Goal: Check status: Check status

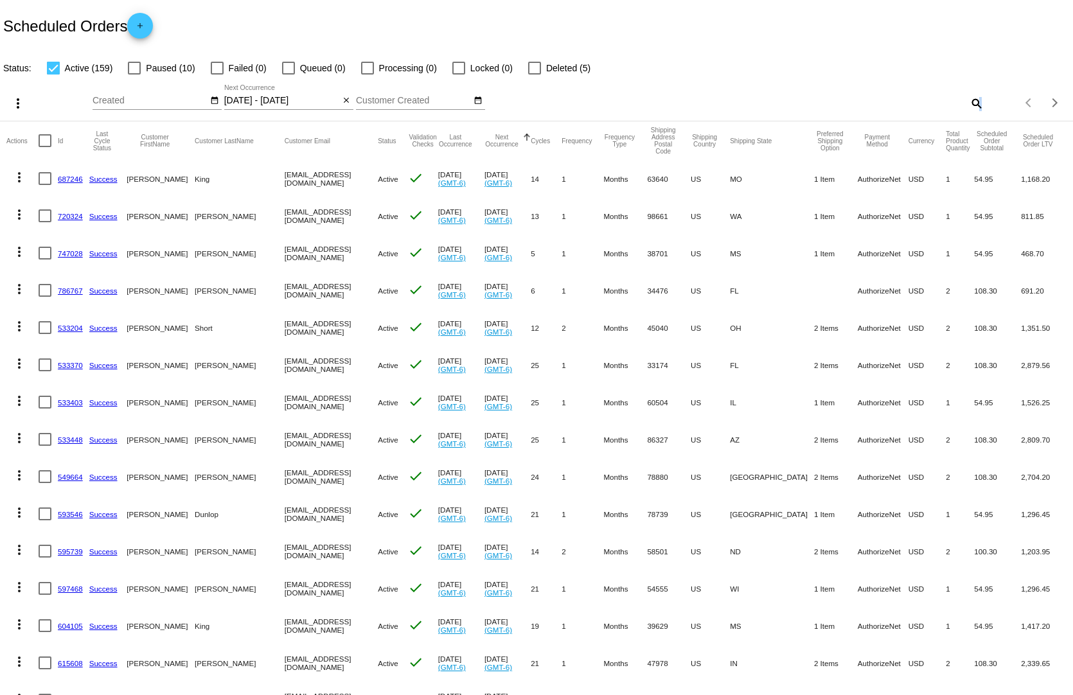
click at [970, 93] on mat-icon "search" at bounding box center [975, 103] width 15 height 20
paste input "722598"
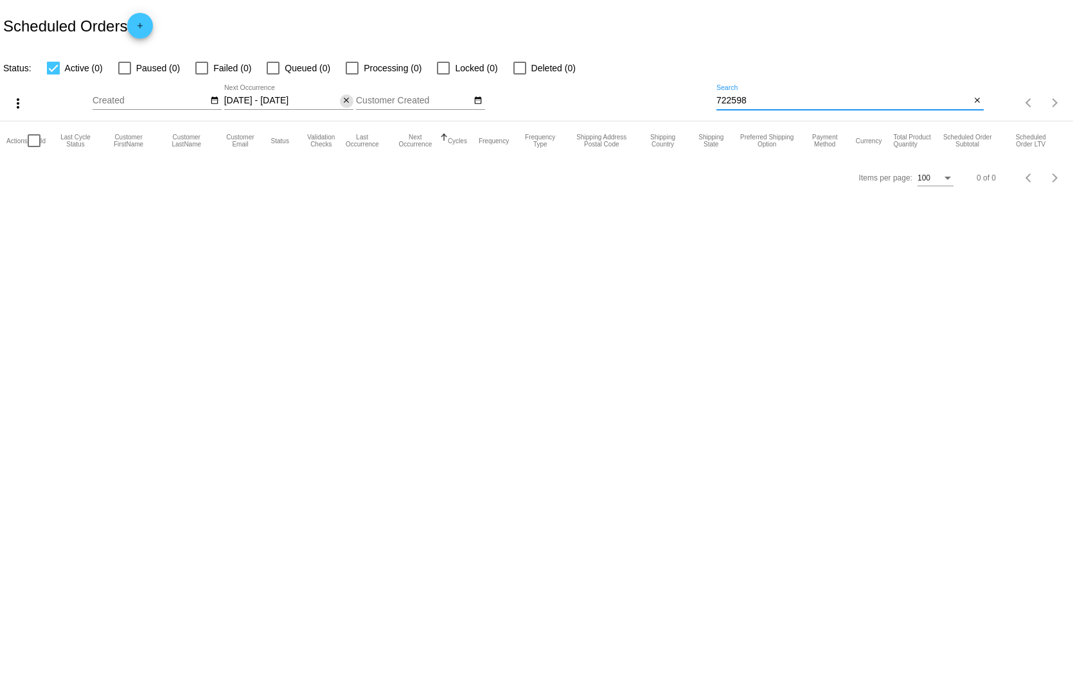
type input "722598"
click at [342, 96] on mat-icon "close" at bounding box center [346, 101] width 9 height 10
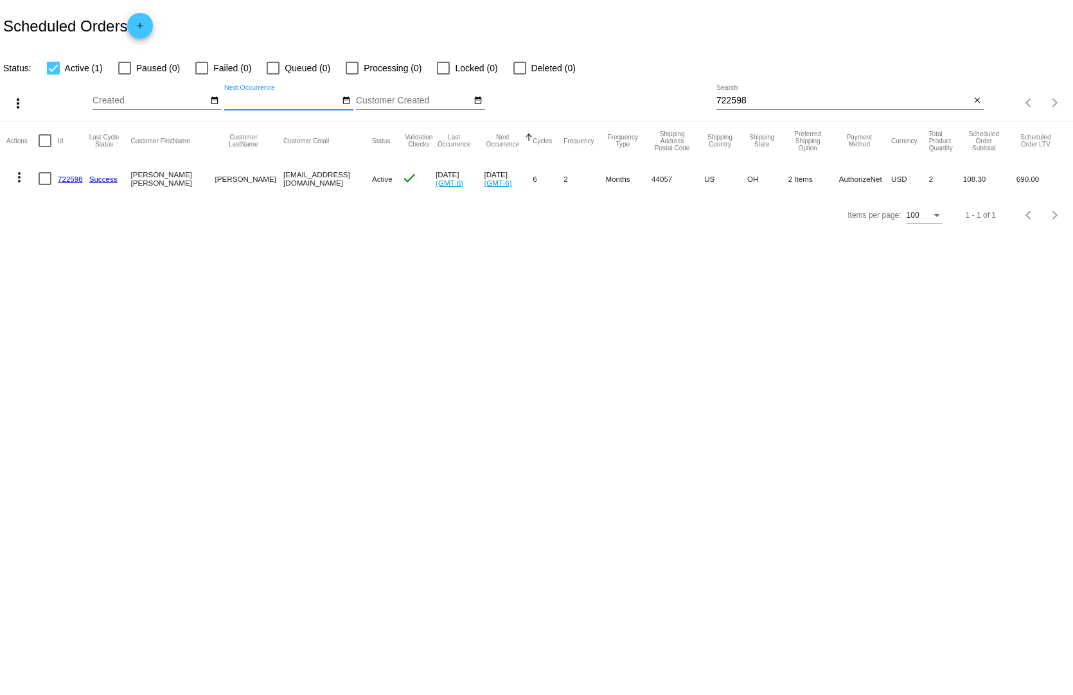
click at [70, 175] on link "722598" at bounding box center [70, 179] width 25 height 8
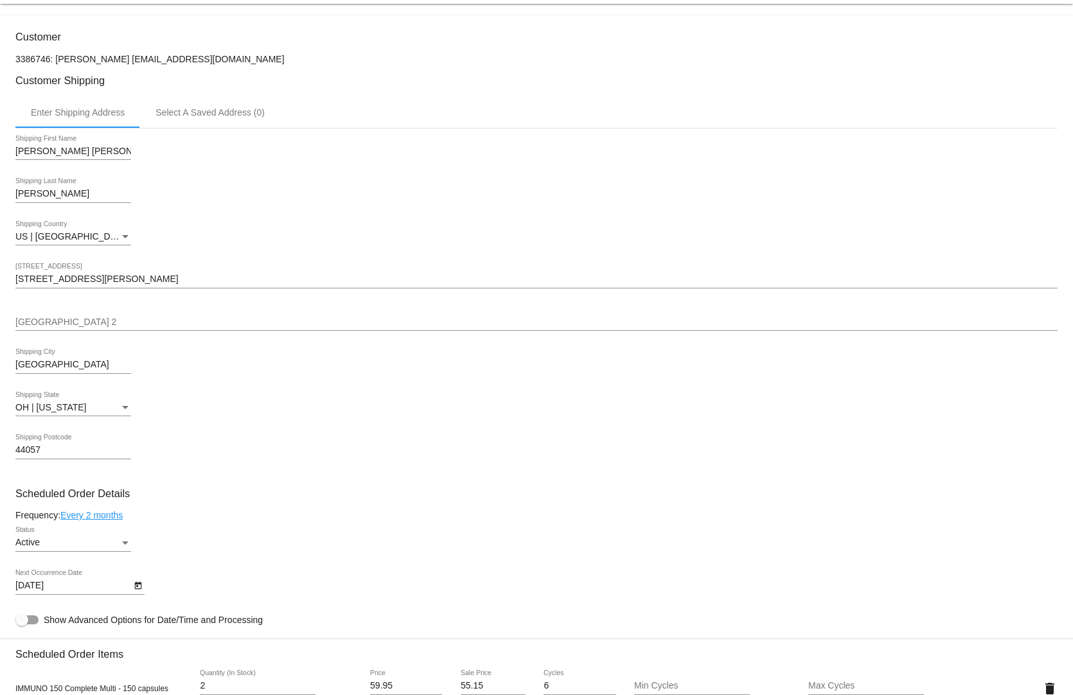
scroll to position [514, 0]
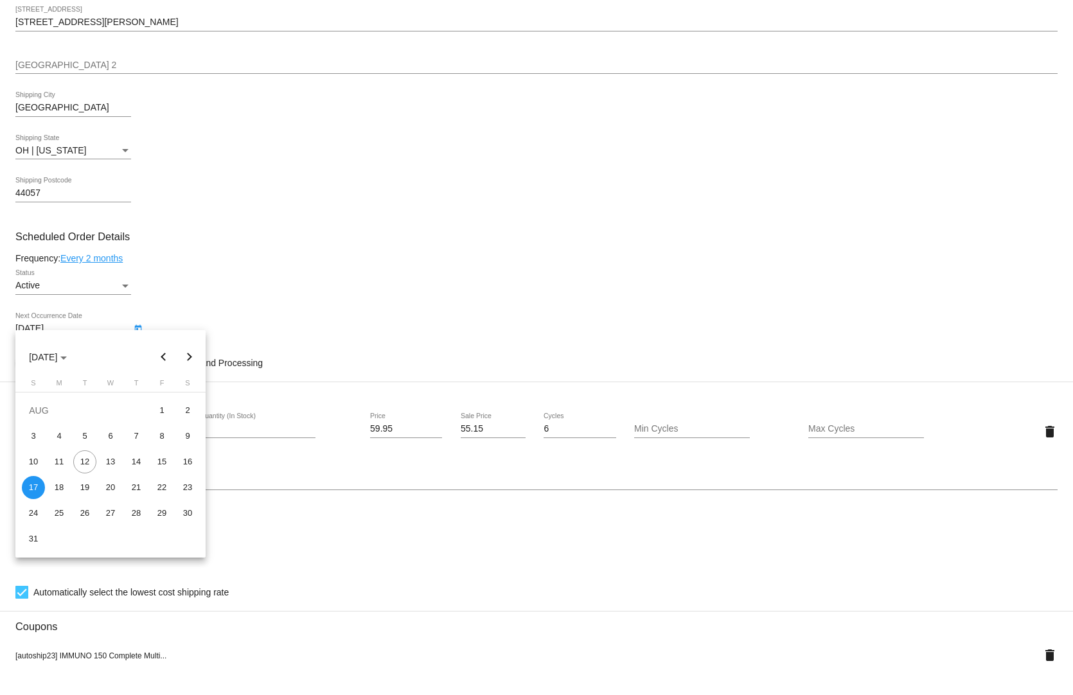
click at [19, 319] on body "arrow_back Scheduled Order #722598 Active more_vert Last Processing Cycle ID: 7…" at bounding box center [536, 347] width 1073 height 695
click at [186, 358] on button "Next month" at bounding box center [190, 357] width 26 height 26
click at [59, 493] on div "17" at bounding box center [59, 487] width 23 height 23
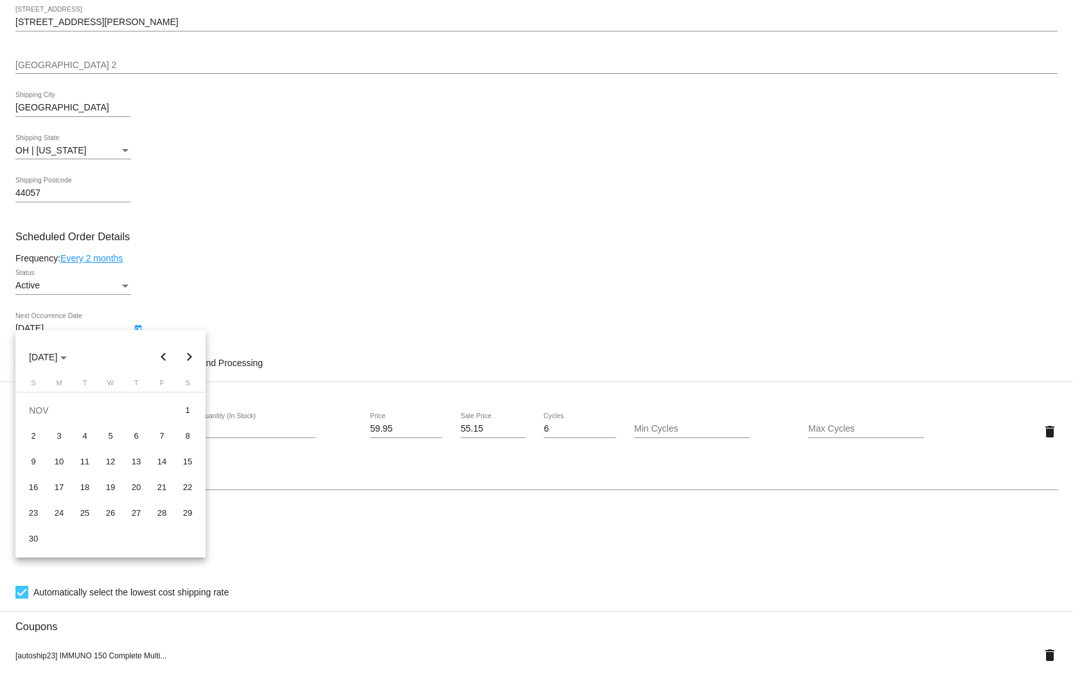
type input "[DATE]"
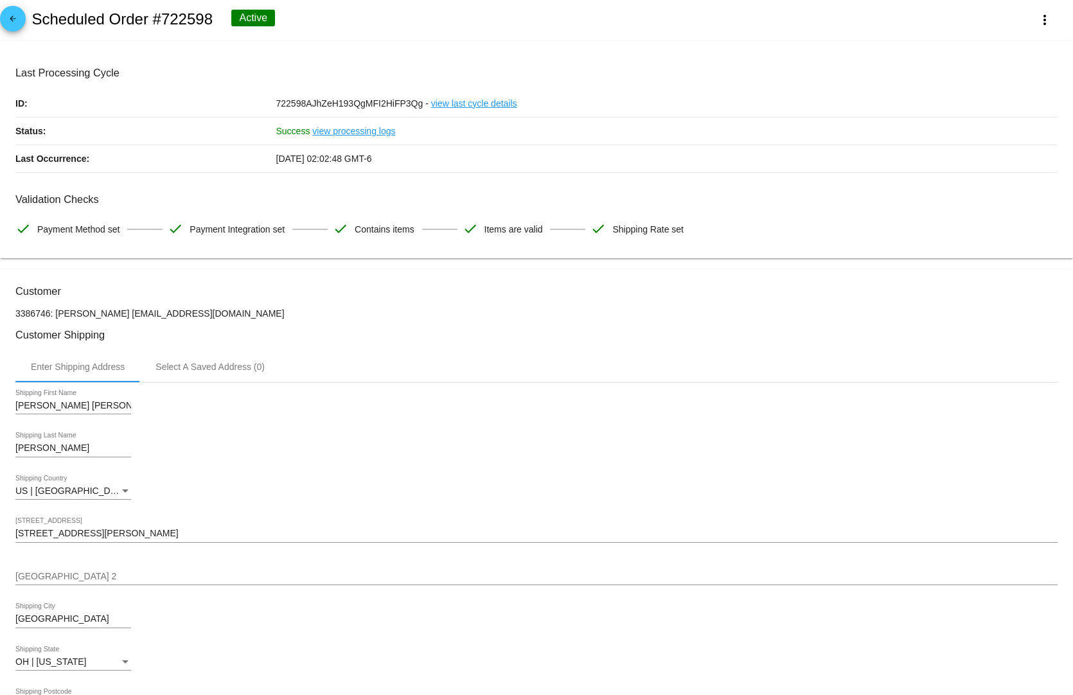
scroll to position [0, 0]
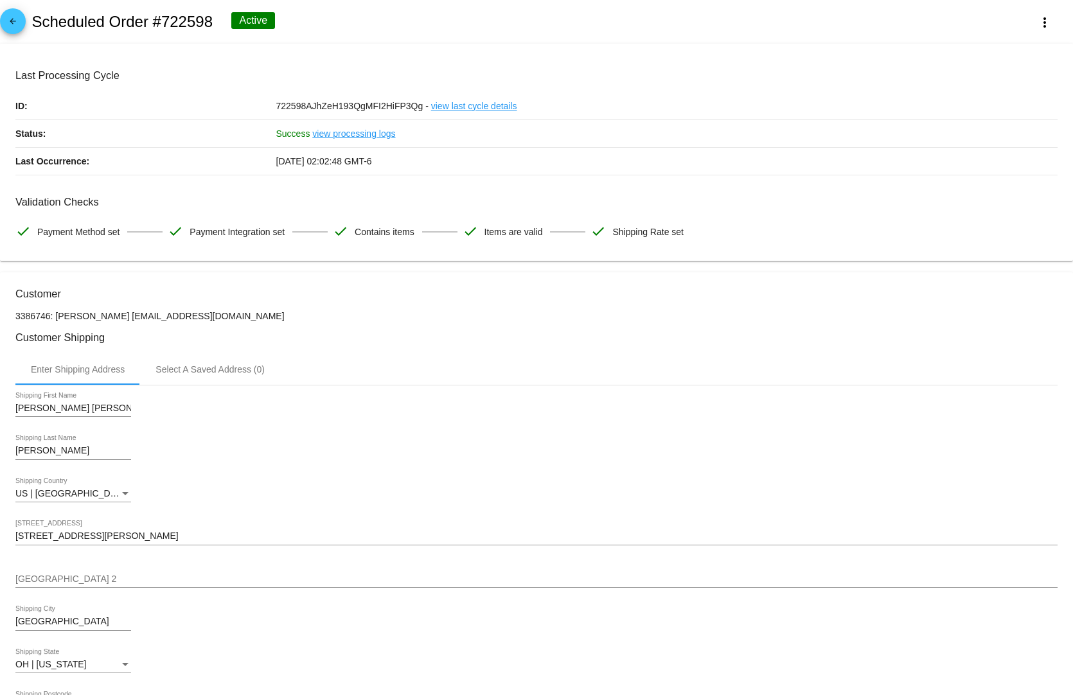
click at [482, 8] on div "arrow_back Scheduled Order #722598 Active more_vert" at bounding box center [536, 22] width 1073 height 44
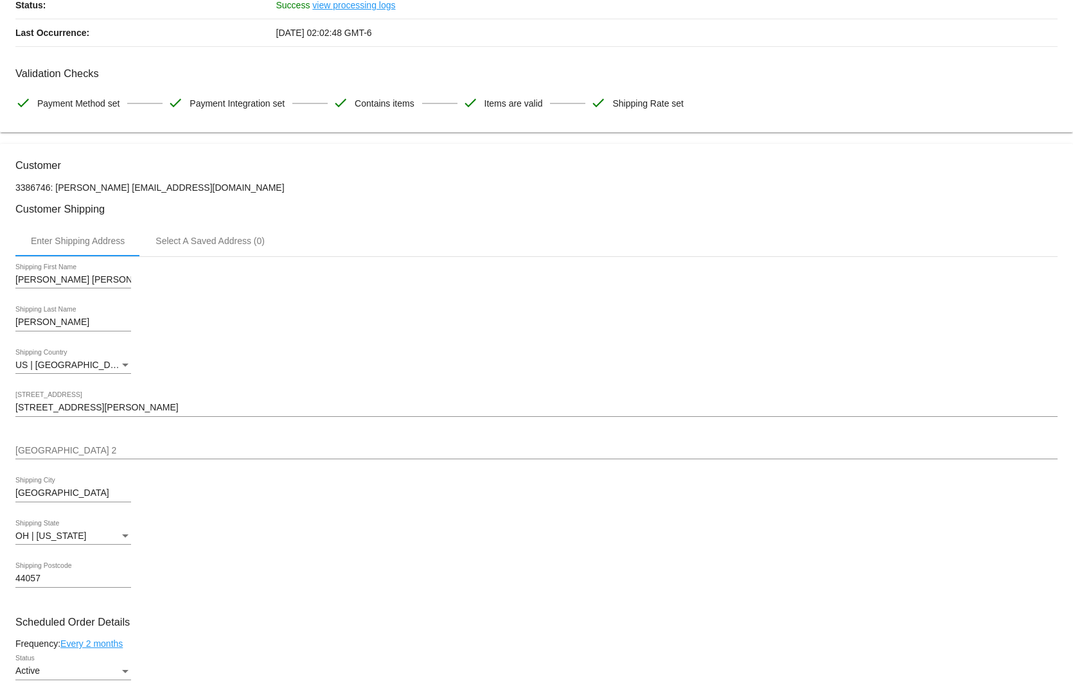
scroll to position [64, 0]
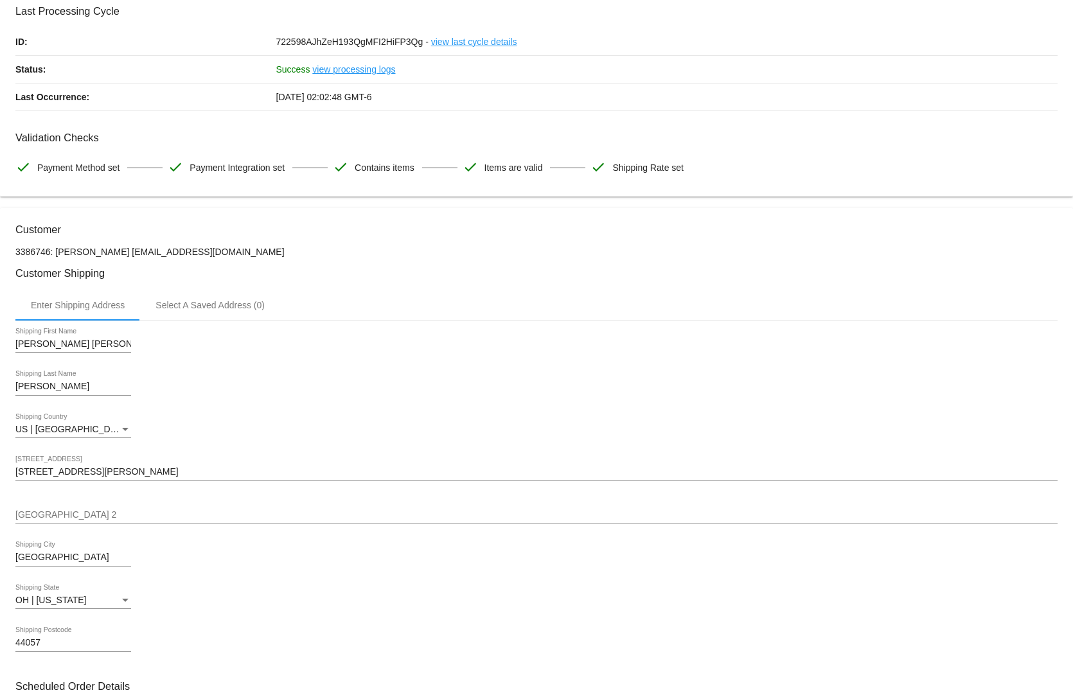
drag, startPoint x: 125, startPoint y: 243, endPoint x: 231, endPoint y: 243, distance: 105.3
click at [231, 247] on p "3386746: [PERSON_NAME] [EMAIL_ADDRESS][DOMAIN_NAME]" at bounding box center [536, 252] width 1042 height 10
copy p "[EMAIL_ADDRESS][DOMAIN_NAME]"
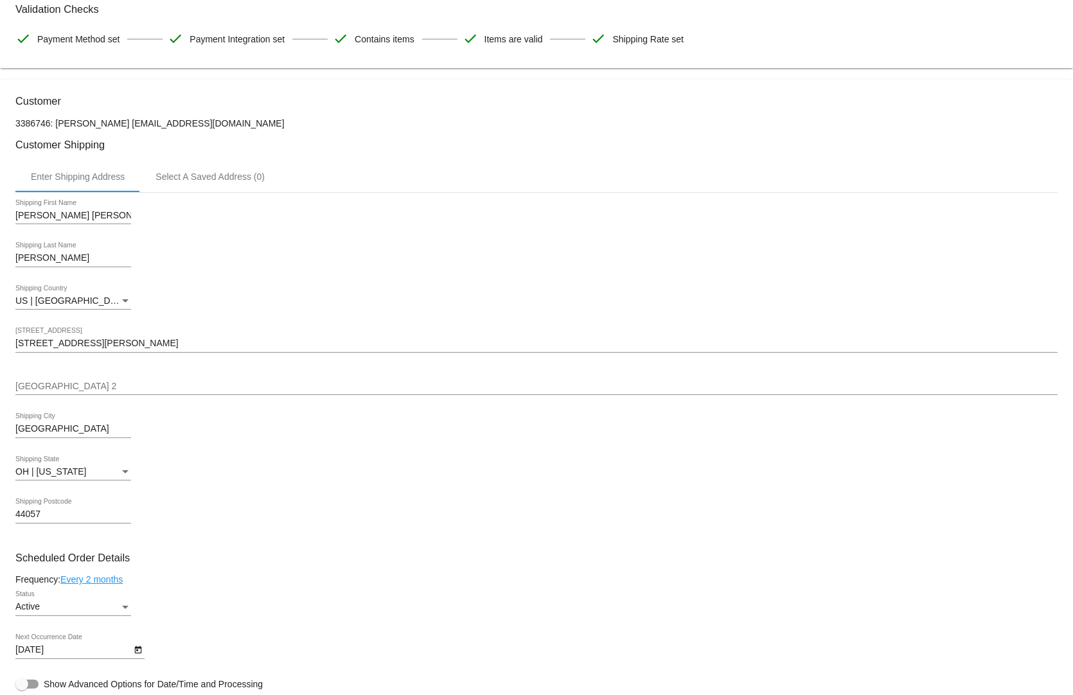
drag, startPoint x: 56, startPoint y: 112, endPoint x: 121, endPoint y: 114, distance: 64.9
click at [121, 118] on p "3386746: [PERSON_NAME] [EMAIL_ADDRESS][DOMAIN_NAME]" at bounding box center [536, 123] width 1042 height 10
copy p "[PERSON_NAME]"
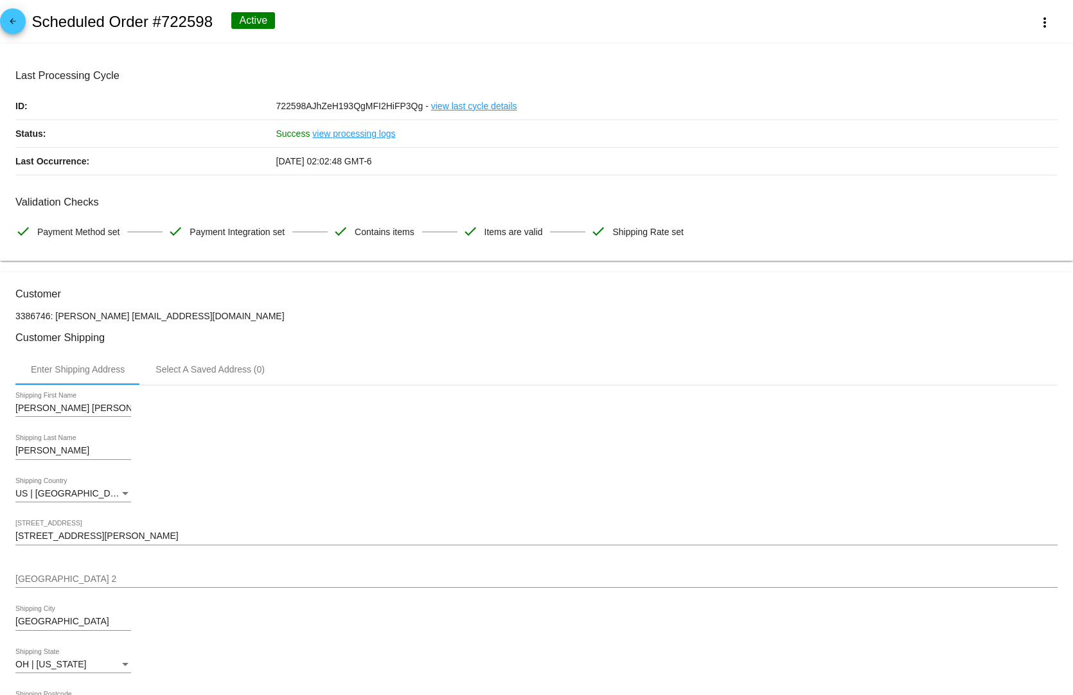
drag, startPoint x: 33, startPoint y: 15, endPoint x: 175, endPoint y: 18, distance: 142.0
click at [175, 18] on div "arrow_back Scheduled Order #722598 Active more_vert" at bounding box center [536, 22] width 1073 height 44
copy div "Scheduled Order #722598"
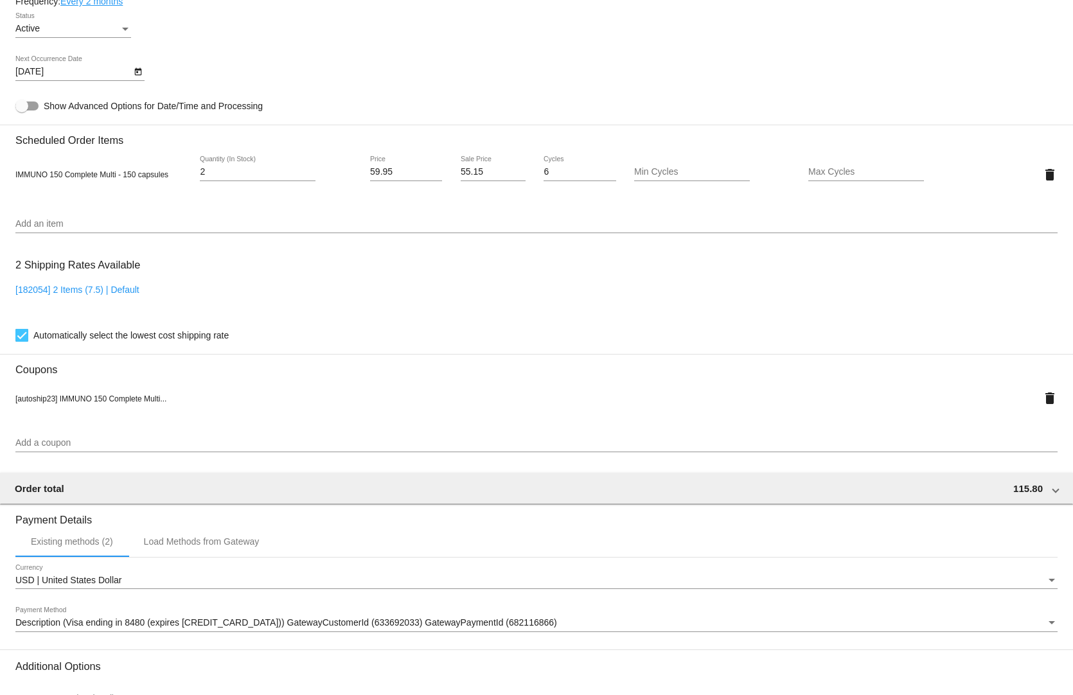
scroll to position [902, 0]
